Goal: Information Seeking & Learning: Learn about a topic

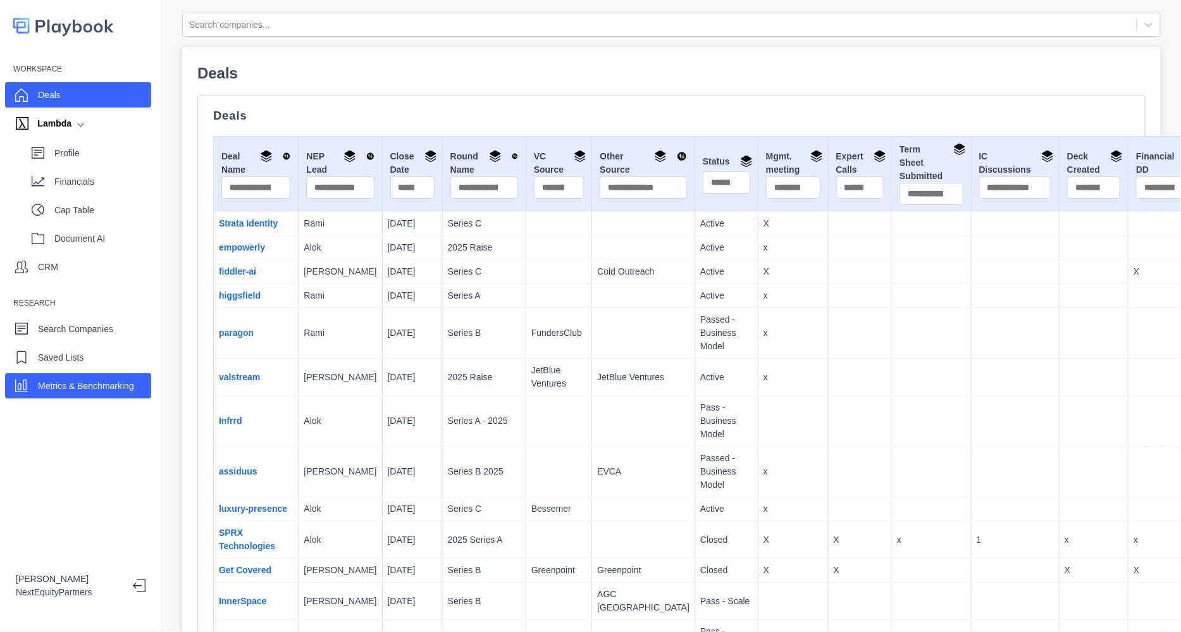
click at [73, 397] on div "Metrics & Benchmarking" at bounding box center [78, 385] width 146 height 25
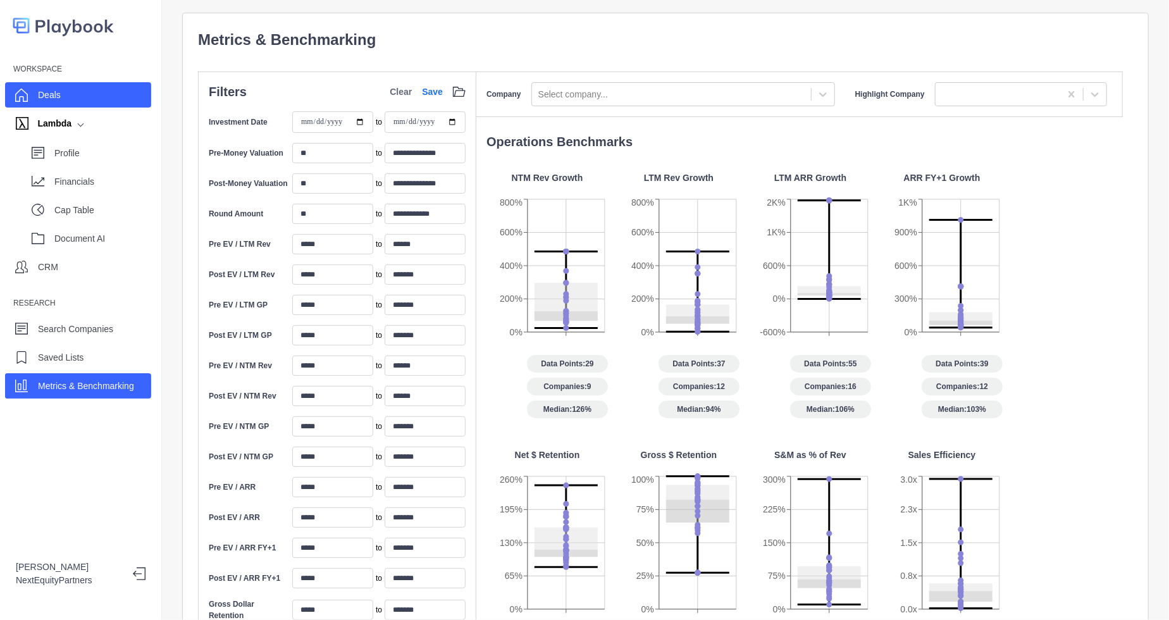
click at [61, 96] on div "Deals" at bounding box center [78, 94] width 146 height 25
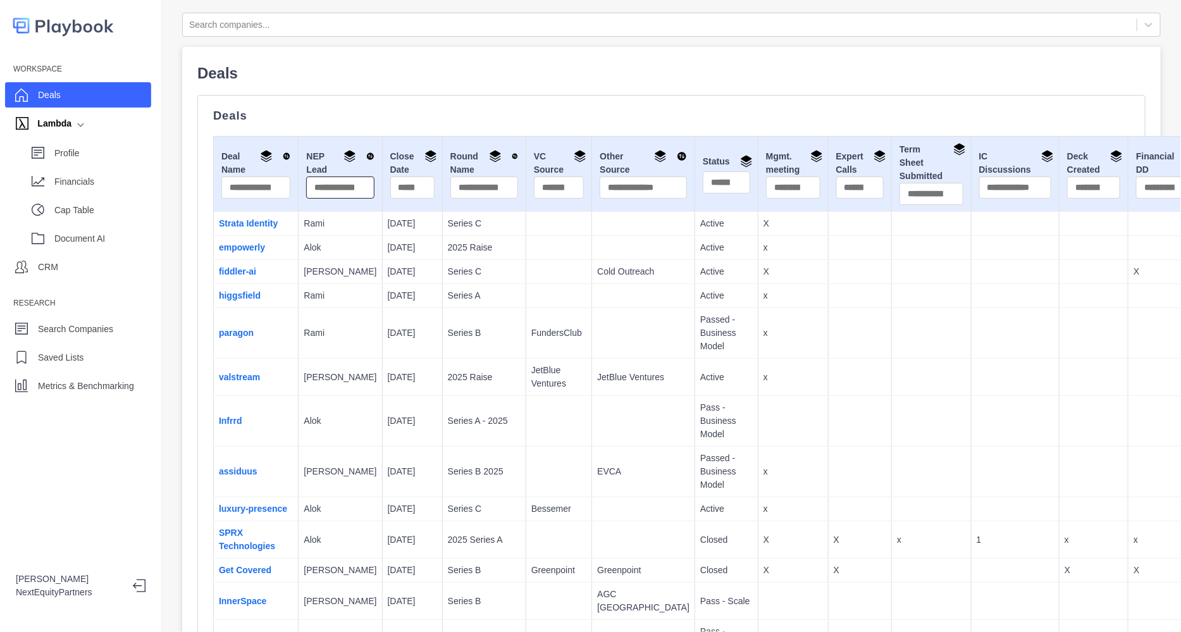
click at [307, 190] on input "text" at bounding box center [340, 187] width 68 height 22
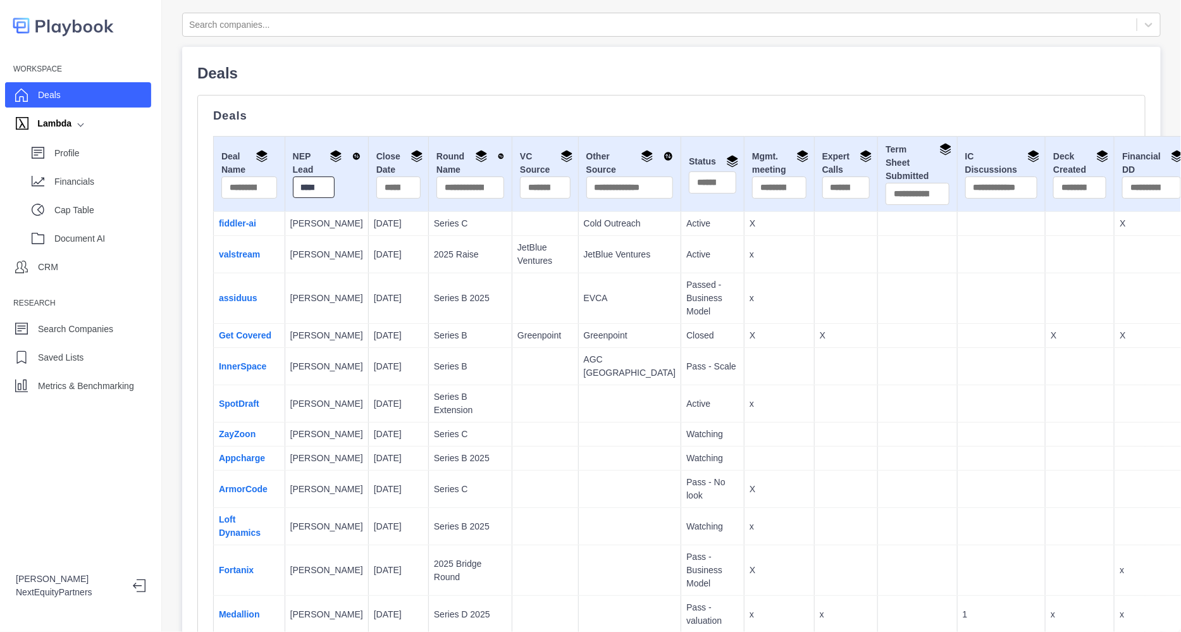
scroll to position [0, 8]
type input "******"
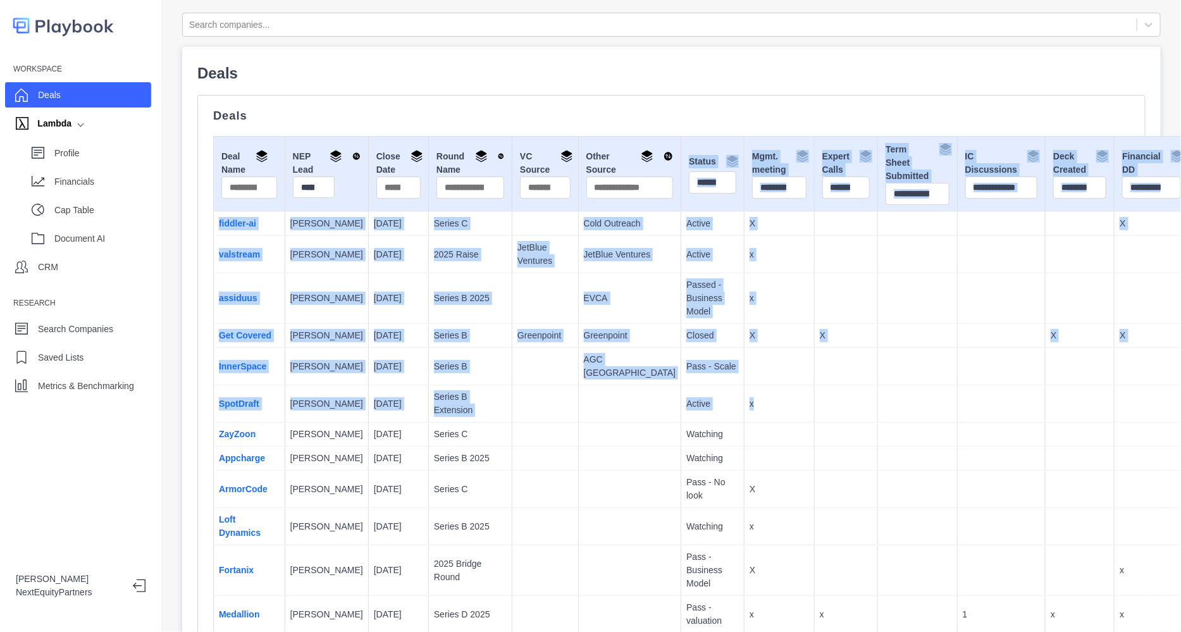
drag, startPoint x: 675, startPoint y: 419, endPoint x: 639, endPoint y: 145, distance: 276.8
click at [744, 324] on td "x" at bounding box center [779, 298] width 70 height 51
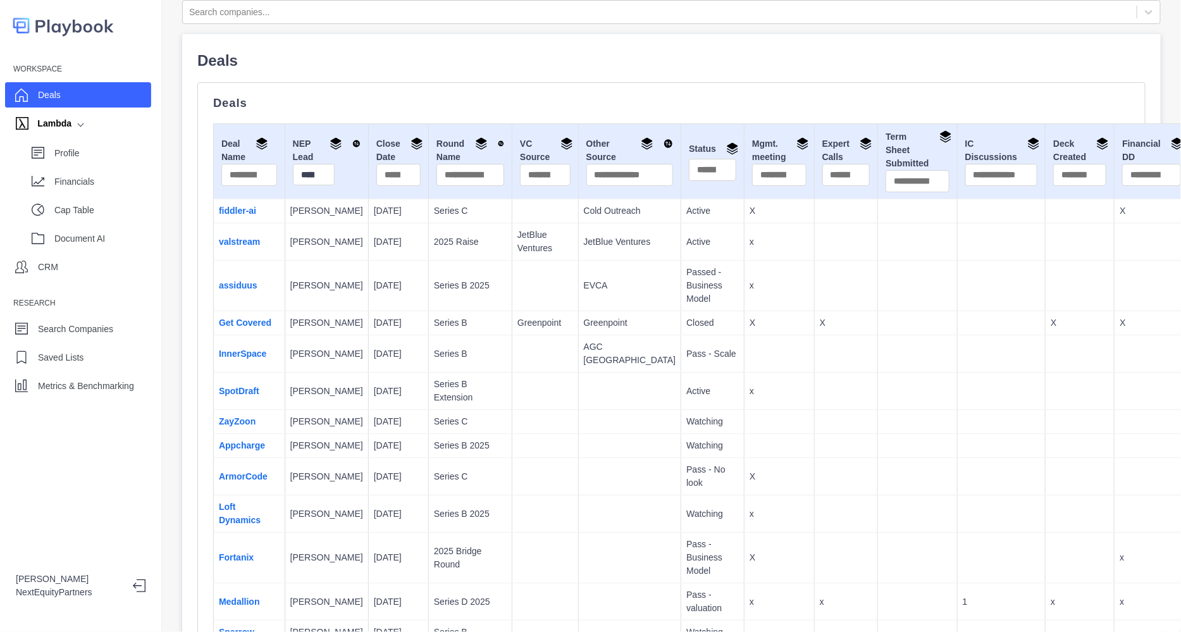
scroll to position [13, 0]
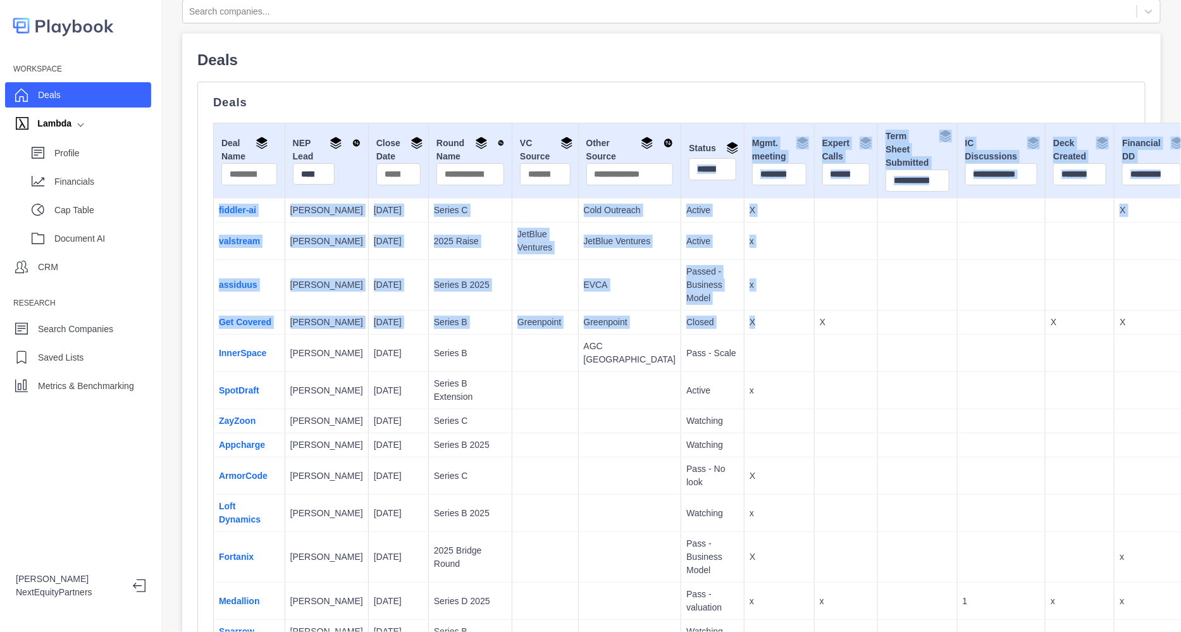
drag, startPoint x: 703, startPoint y: 326, endPoint x: 632, endPoint y: 168, distance: 173.2
click at [744, 310] on td "x" at bounding box center [779, 285] width 70 height 51
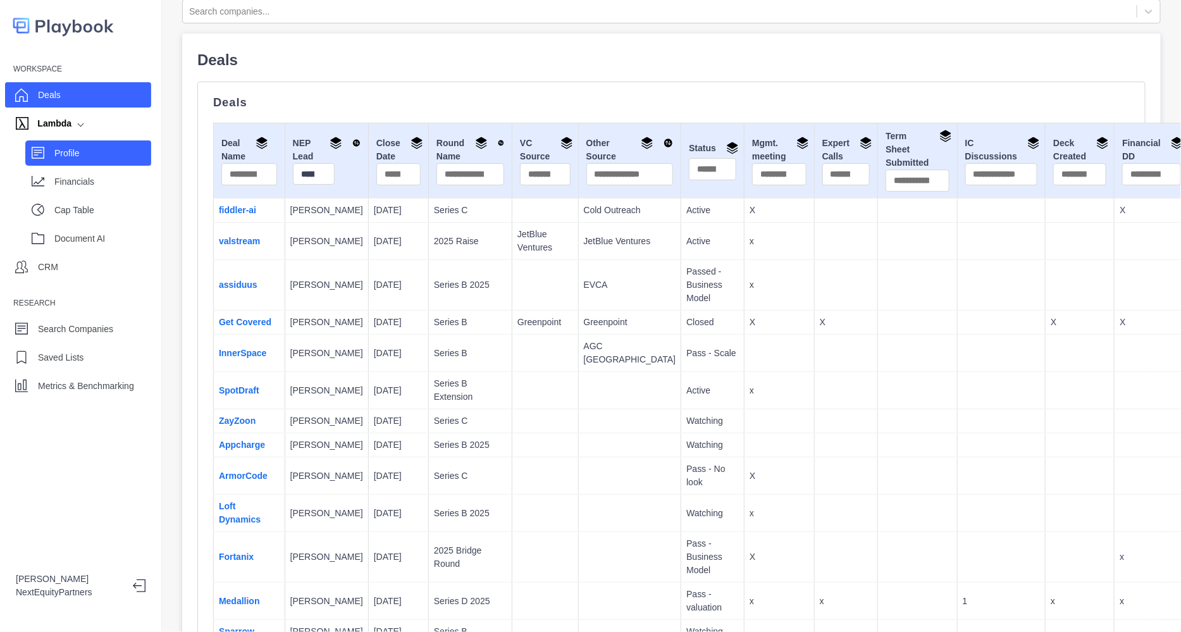
click at [29, 152] on div "Profile" at bounding box center [88, 152] width 126 height 25
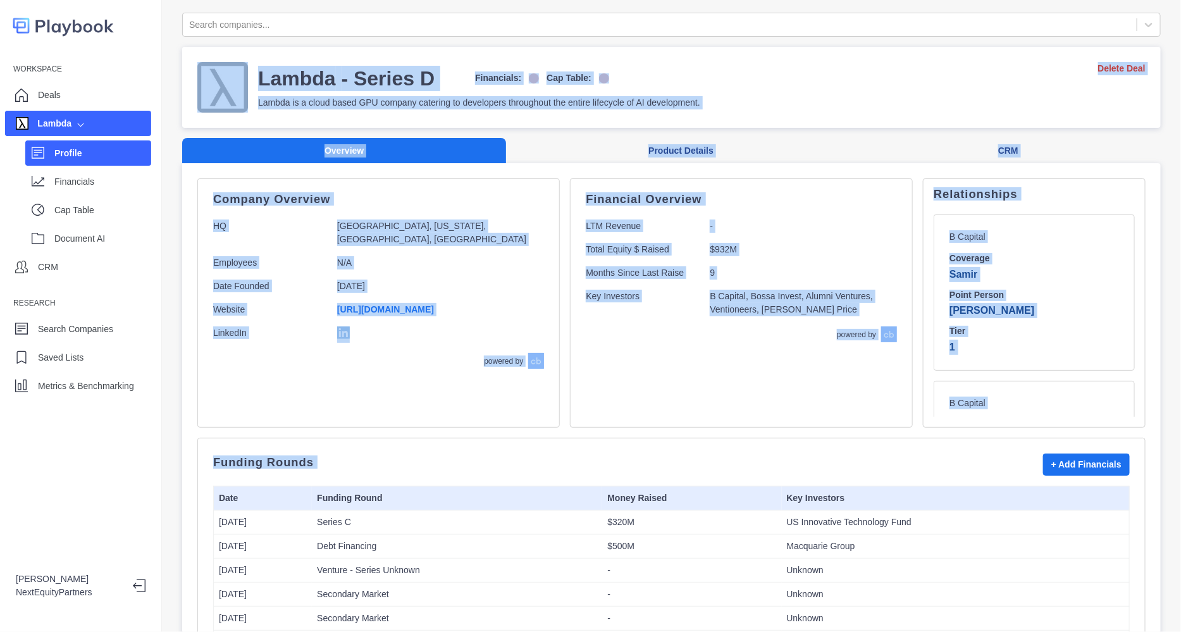
scroll to position [656, 0]
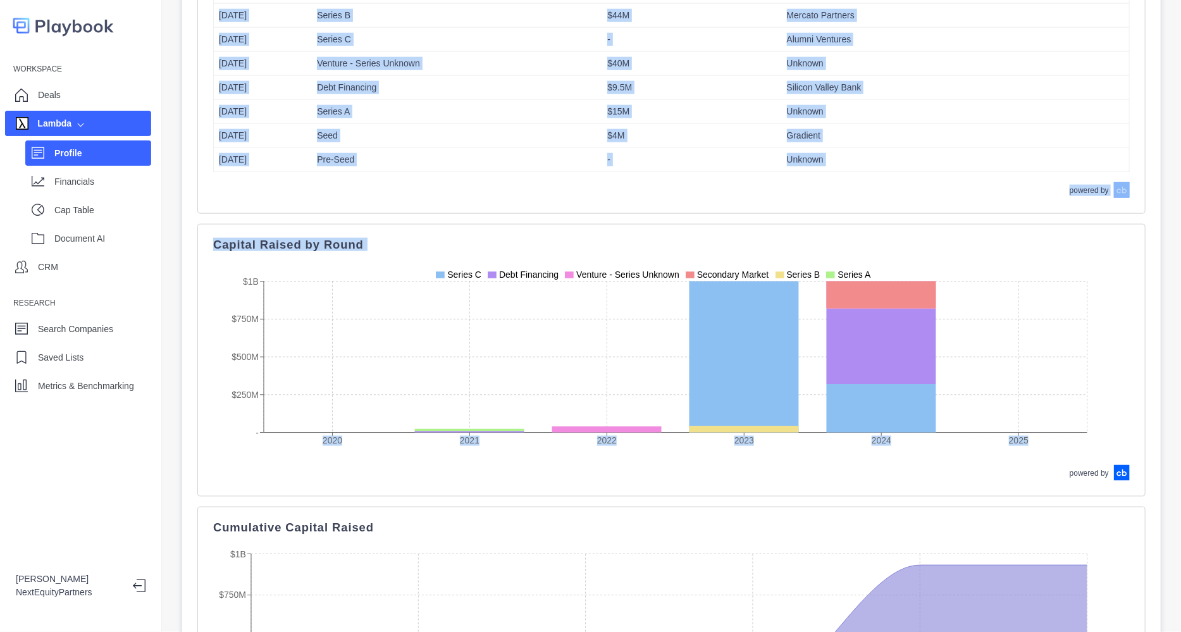
drag, startPoint x: 191, startPoint y: 19, endPoint x: 1179, endPoint y: 667, distance: 1181.9
click at [1179, 631] on html "Workspace Deals Lambda Profile Financials Cap Table Document AI CRM Research Se…" at bounding box center [590, 316] width 1181 height 632
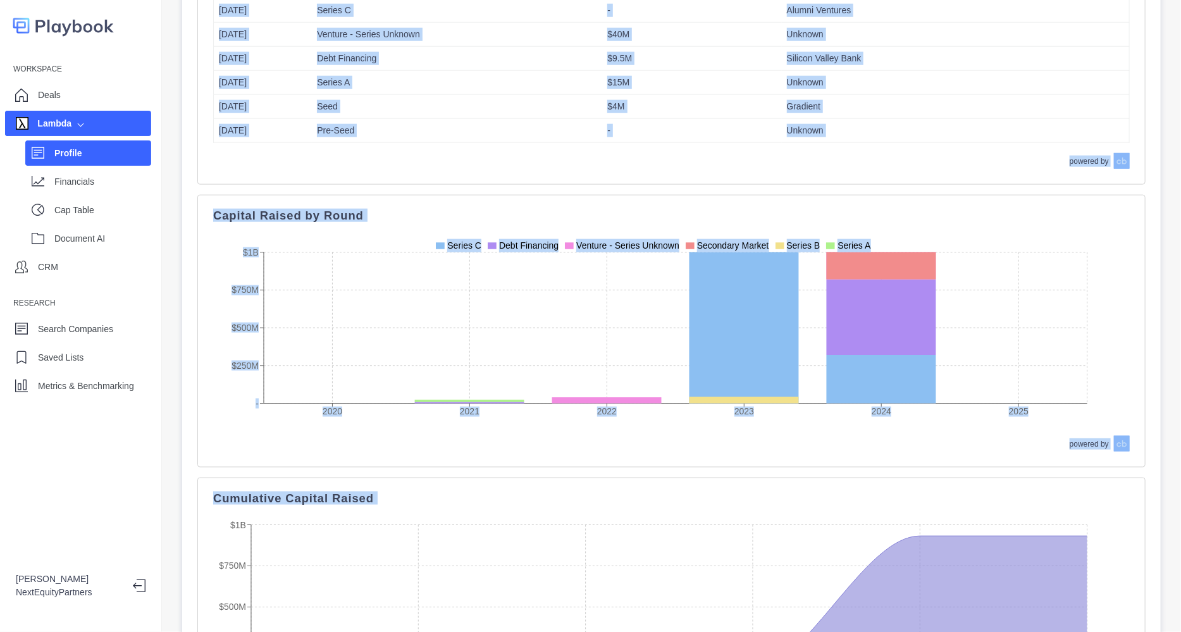
click at [775, 244] on div "Capital Raised by Round 2020 2021 2022 2023 2024 2025 - $250M $500M $750M $1B S…" at bounding box center [671, 331] width 916 height 241
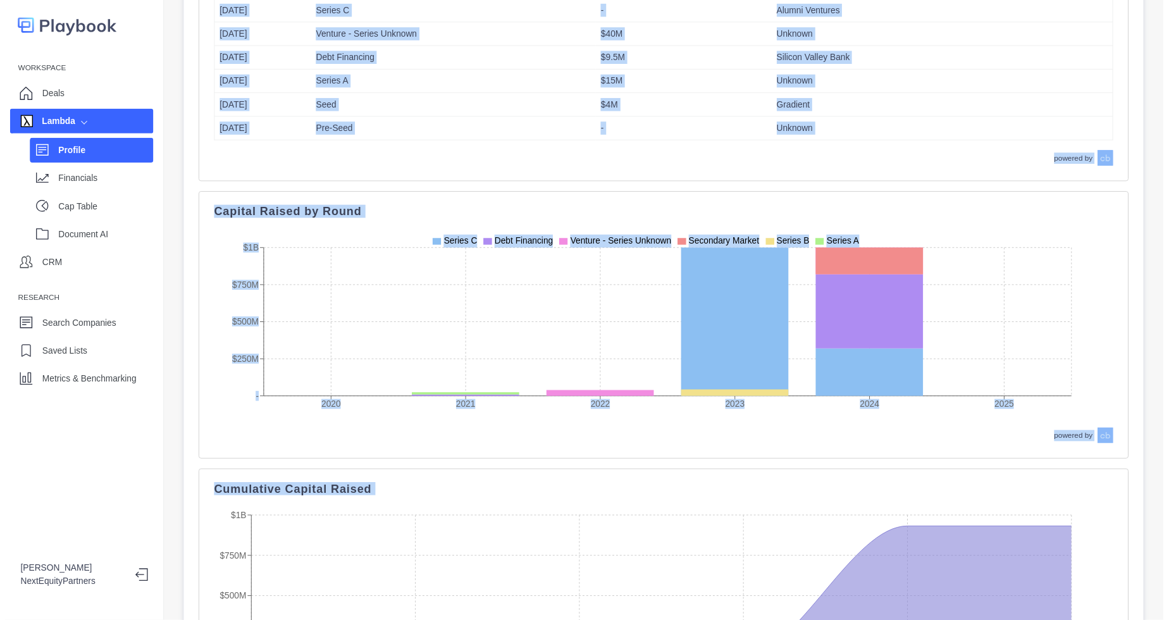
scroll to position [0, 0]
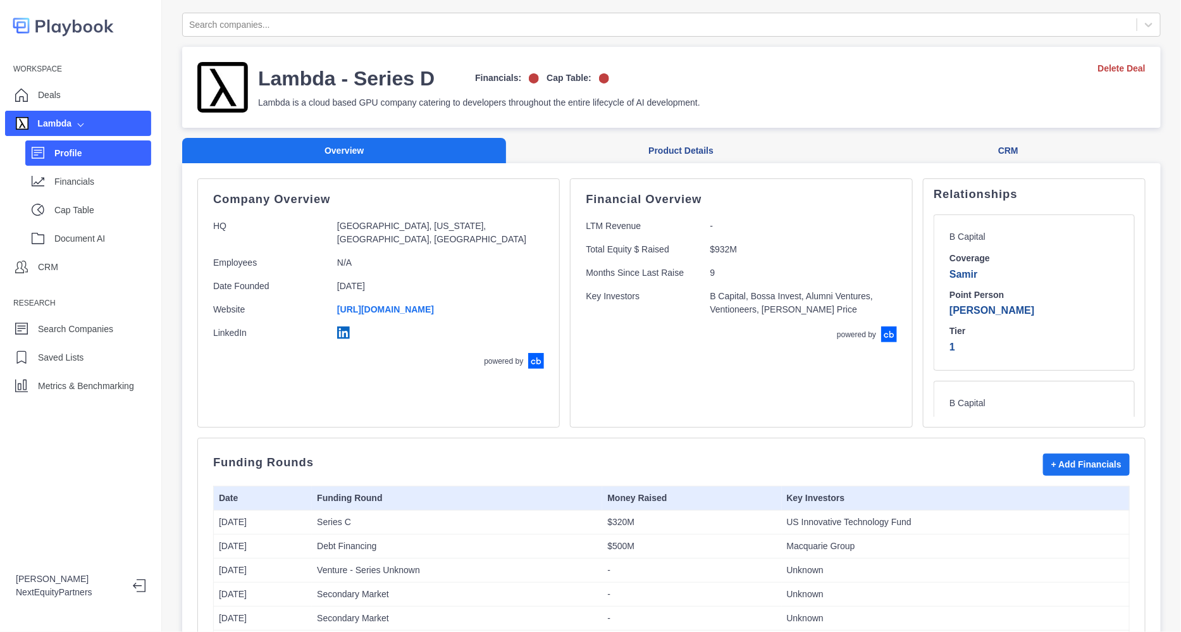
click at [602, 198] on p "Financial Overview" at bounding box center [741, 199] width 311 height 10
click at [60, 97] on div "Deals" at bounding box center [78, 94] width 146 height 25
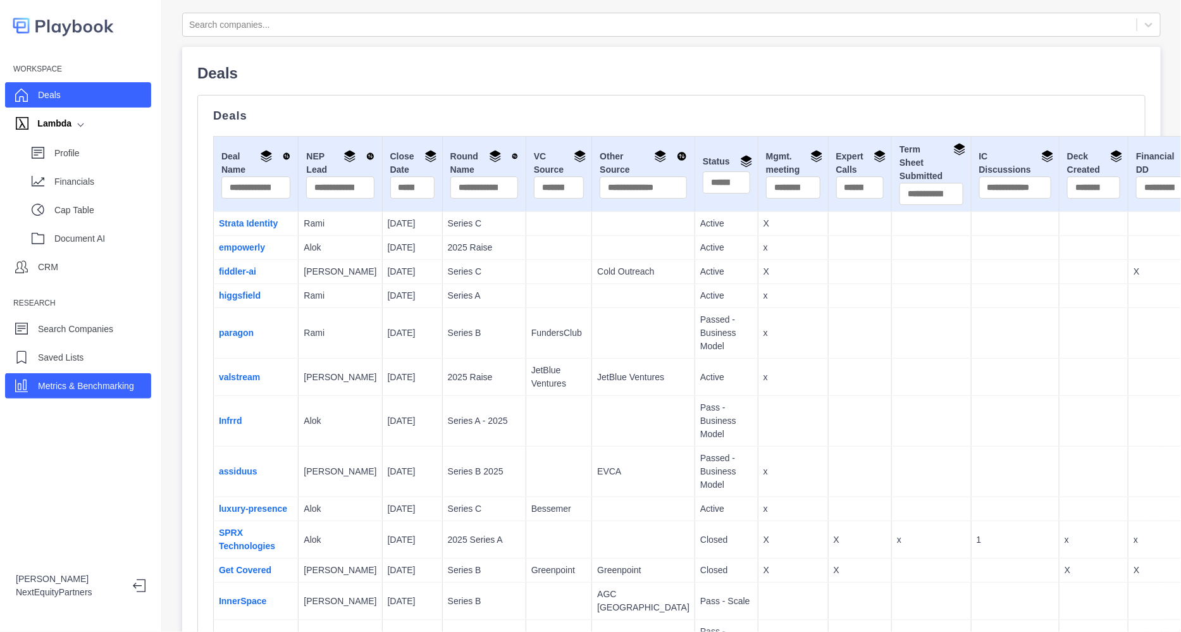
click at [117, 394] on div "Metrics & Benchmarking" at bounding box center [86, 385] width 96 height 19
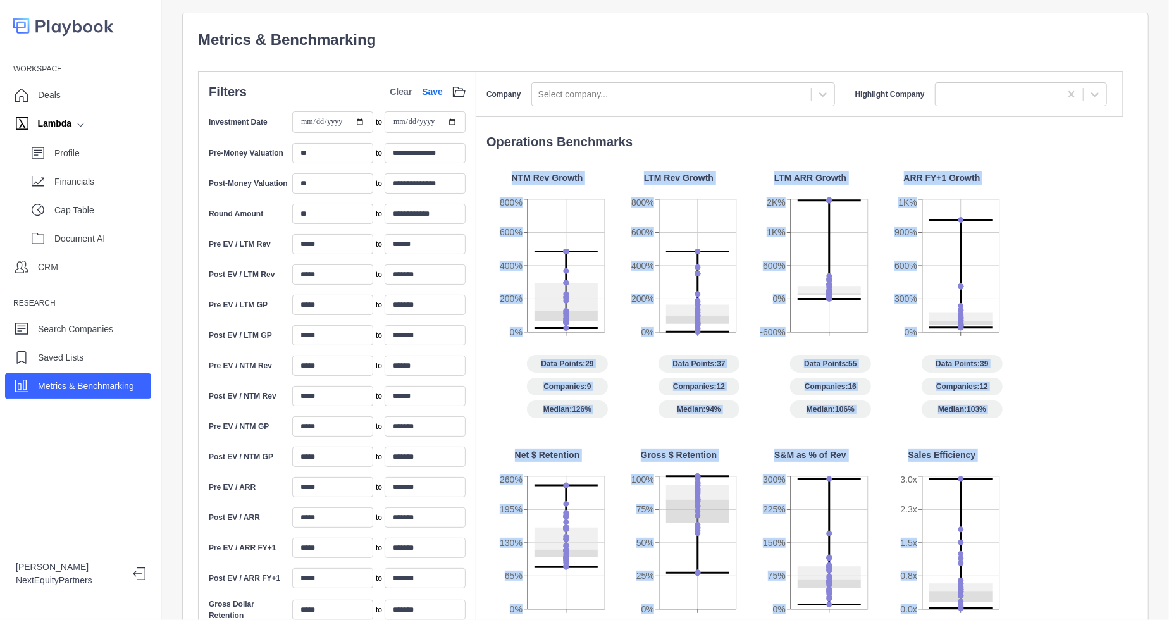
drag, startPoint x: 736, startPoint y: 153, endPoint x: 1047, endPoint y: 531, distance: 489.3
click at [1047, 531] on div "Operations Benchmarks NTM Rev Growth 0% 200% 400% 600% 800% Data Points: 29 Com…" at bounding box center [799, 536] width 646 height 809
click at [1047, 531] on div "NTM Rev Growth 0% 200% 400% 600% 800% Data Points: 29 Companies: 9 Median: 126%…" at bounding box center [804, 581] width 636 height 821
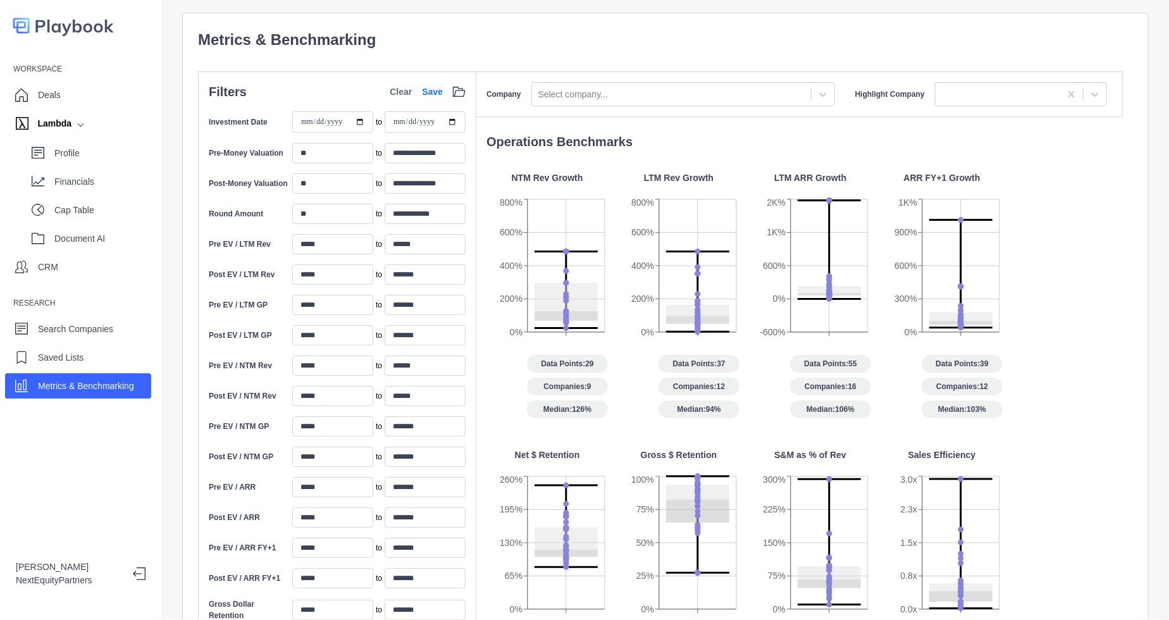
drag, startPoint x: 1047, startPoint y: 531, endPoint x: 598, endPoint y: 20, distance: 680.2
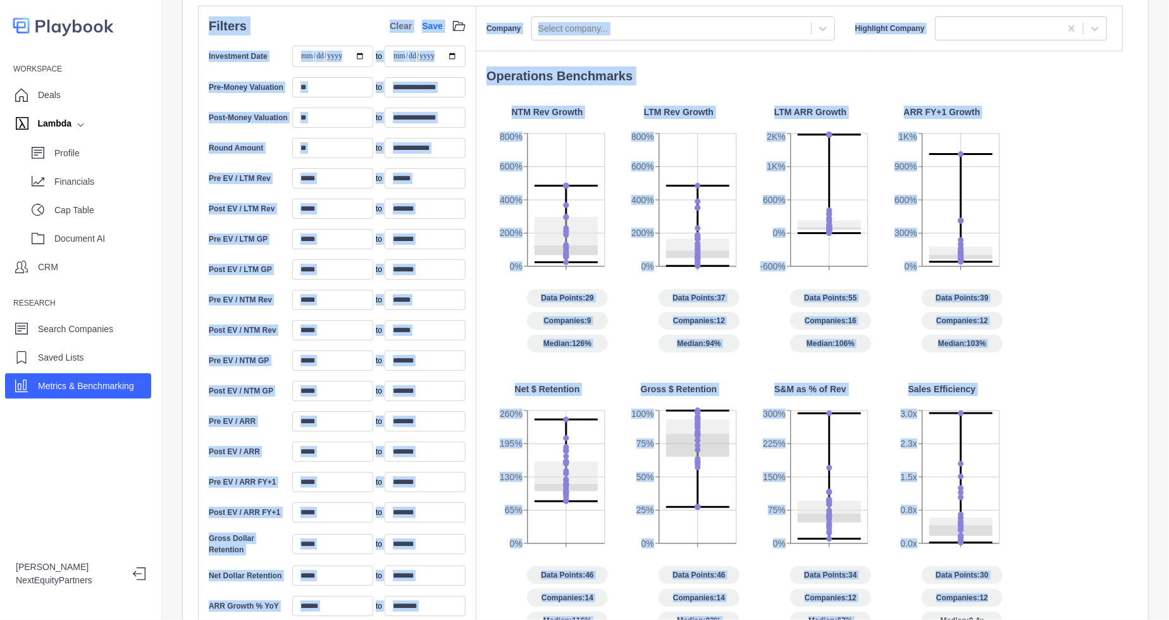
scroll to position [121, 0]
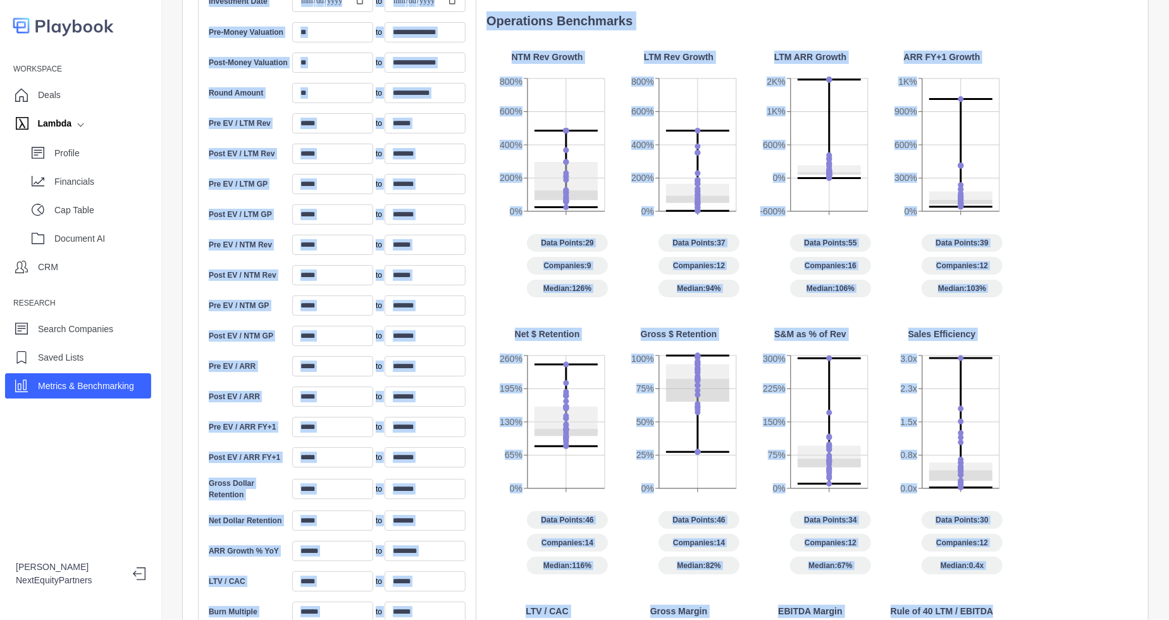
drag, startPoint x: 598, startPoint y: 20, endPoint x: 1078, endPoint y: 607, distance: 758.5
click at [1078, 607] on div "**********" at bounding box center [665, 310] width 1007 height 620
click at [1003, 496] on div "NTM Rev Growth 0% 200% 400% 600% 800% Data Points: 29 Companies: 9 Median: 126%…" at bounding box center [804, 461] width 636 height 821
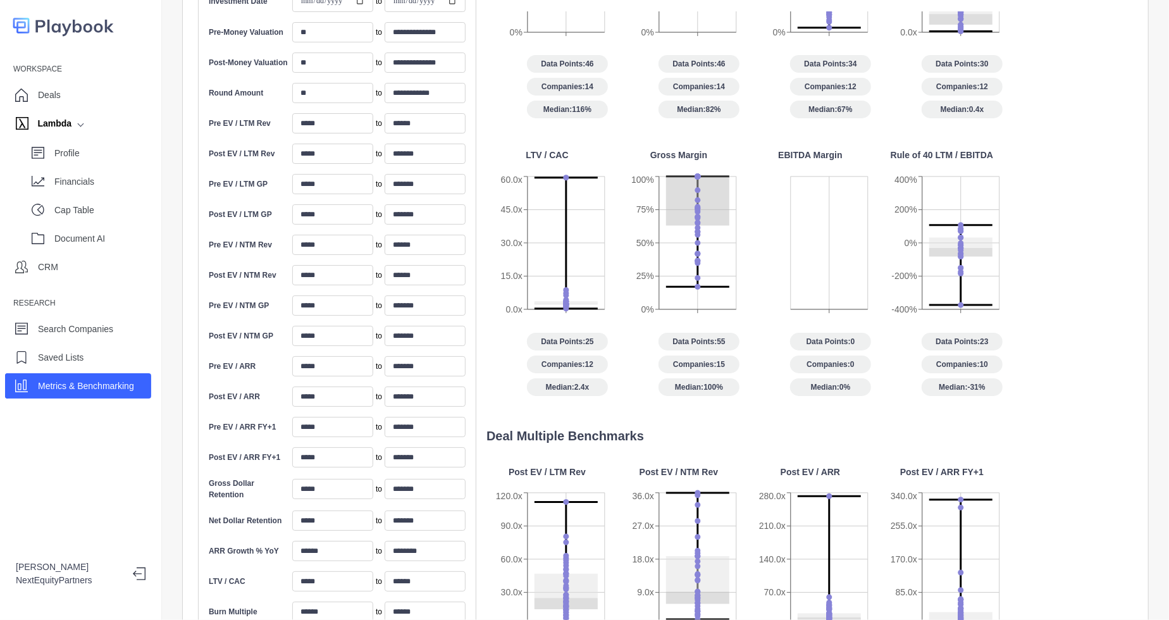
scroll to position [228, 0]
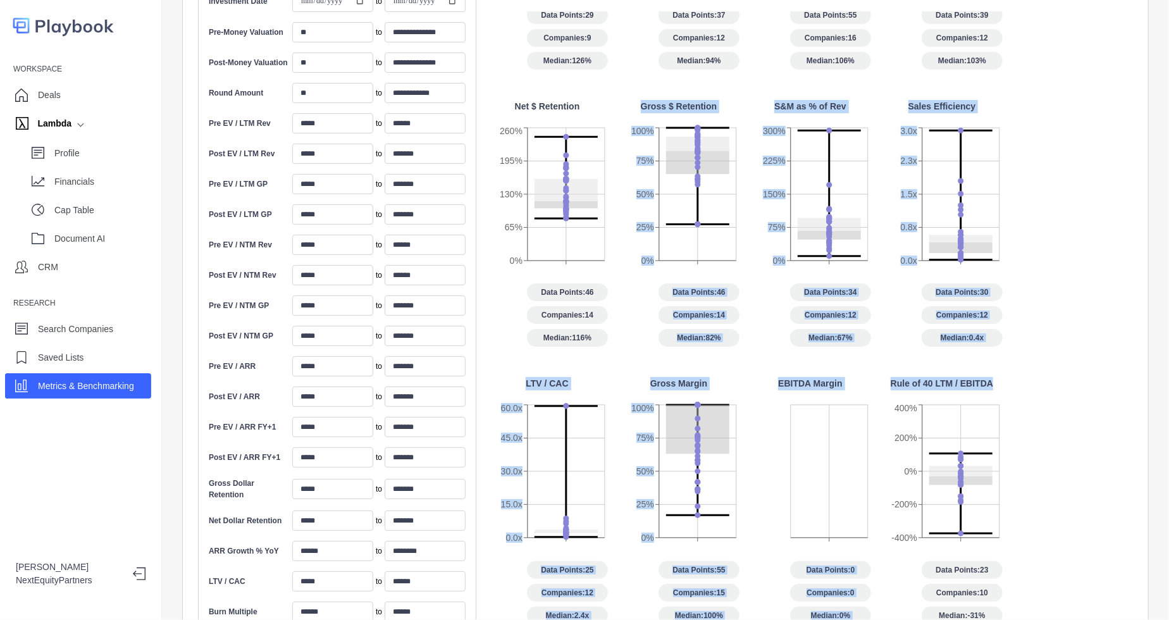
drag, startPoint x: 999, startPoint y: 470, endPoint x: 628, endPoint y: 101, distance: 523.6
click at [628, 101] on div "NTM Rev Growth 0% 200% 400% 600% 800% Data Points: 29 Companies: 9 Median: 126%…" at bounding box center [804, 233] width 636 height 821
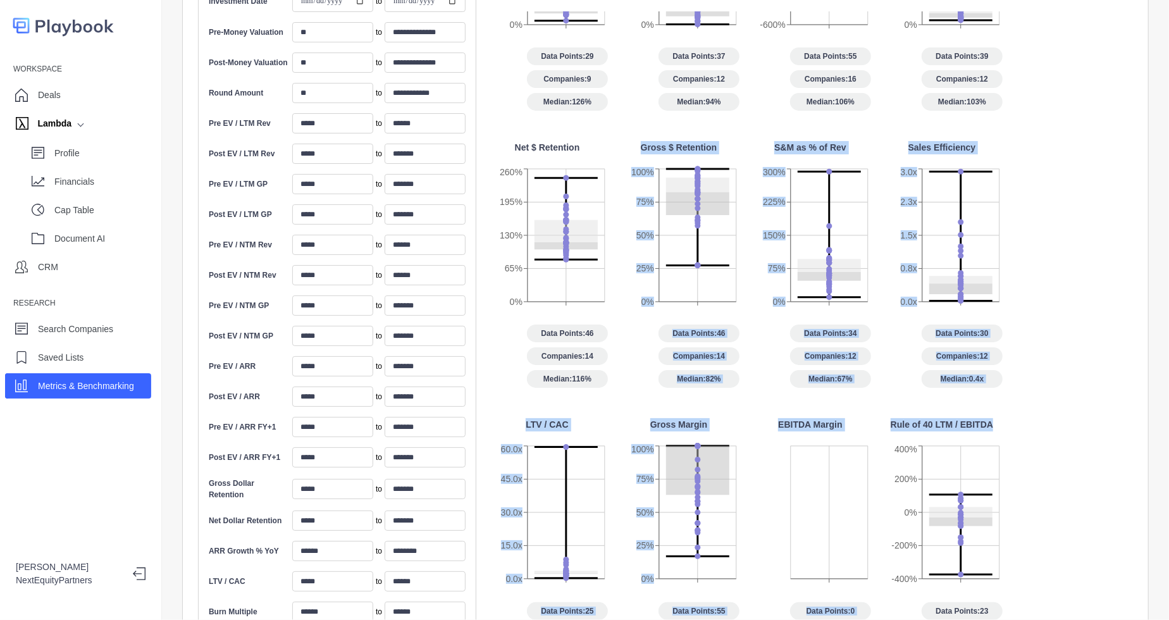
click at [930, 400] on div "NTM Rev Growth 0% 200% 400% 600% 800% Data Points: 29 Companies: 9 Median: 126%…" at bounding box center [804, 274] width 636 height 821
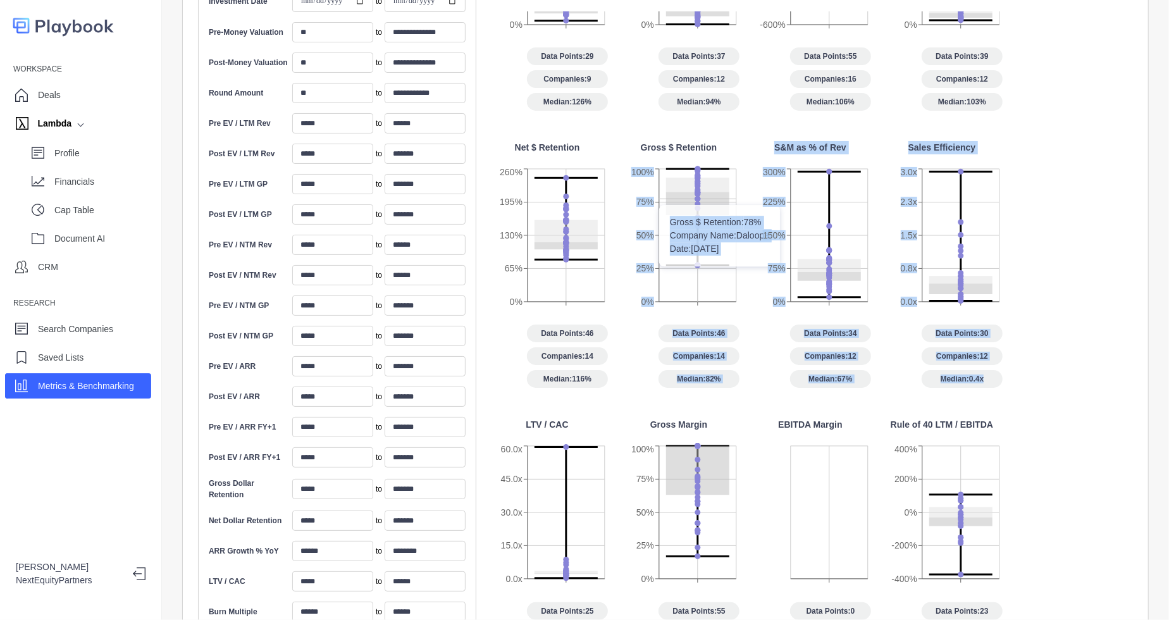
drag, startPoint x: 993, startPoint y: 400, endPoint x: 667, endPoint y: 160, distance: 405.2
click at [667, 160] on div "NTM Rev Growth 0% 200% 400% 600% 800% Data Points: 29 Companies: 9 Median: 126%…" at bounding box center [804, 274] width 636 height 821
click at [914, 371] on div "Data Points: 30 Companies: 12 Median: 0.4x" at bounding box center [941, 355] width 121 height 63
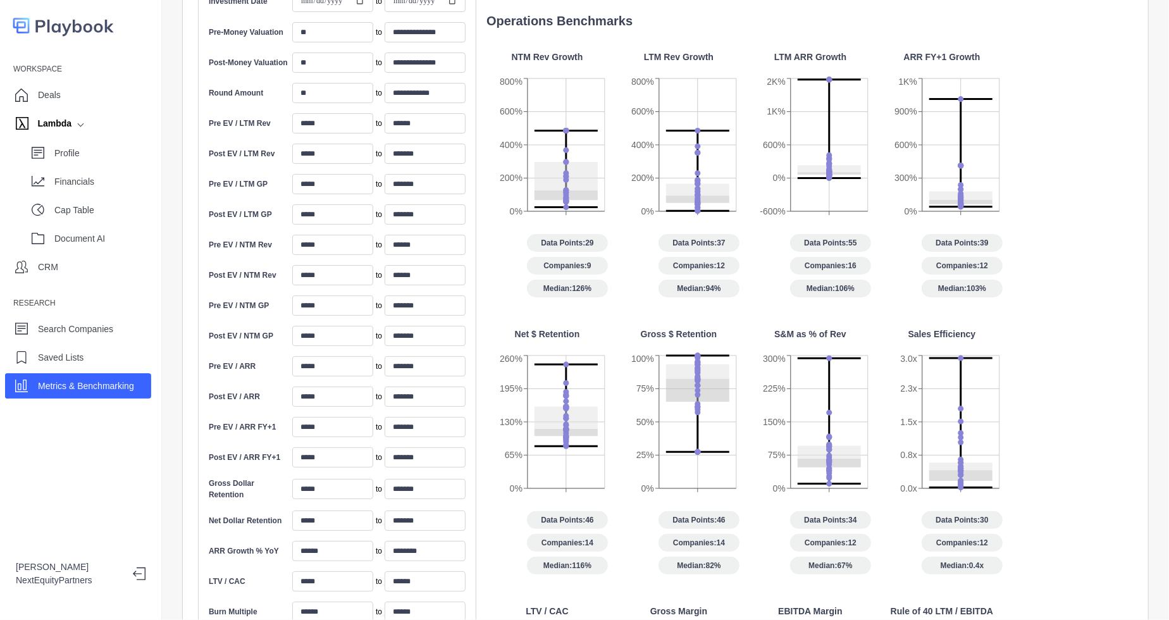
scroll to position [0, 0]
